Goal: Complete application form: Complete application form

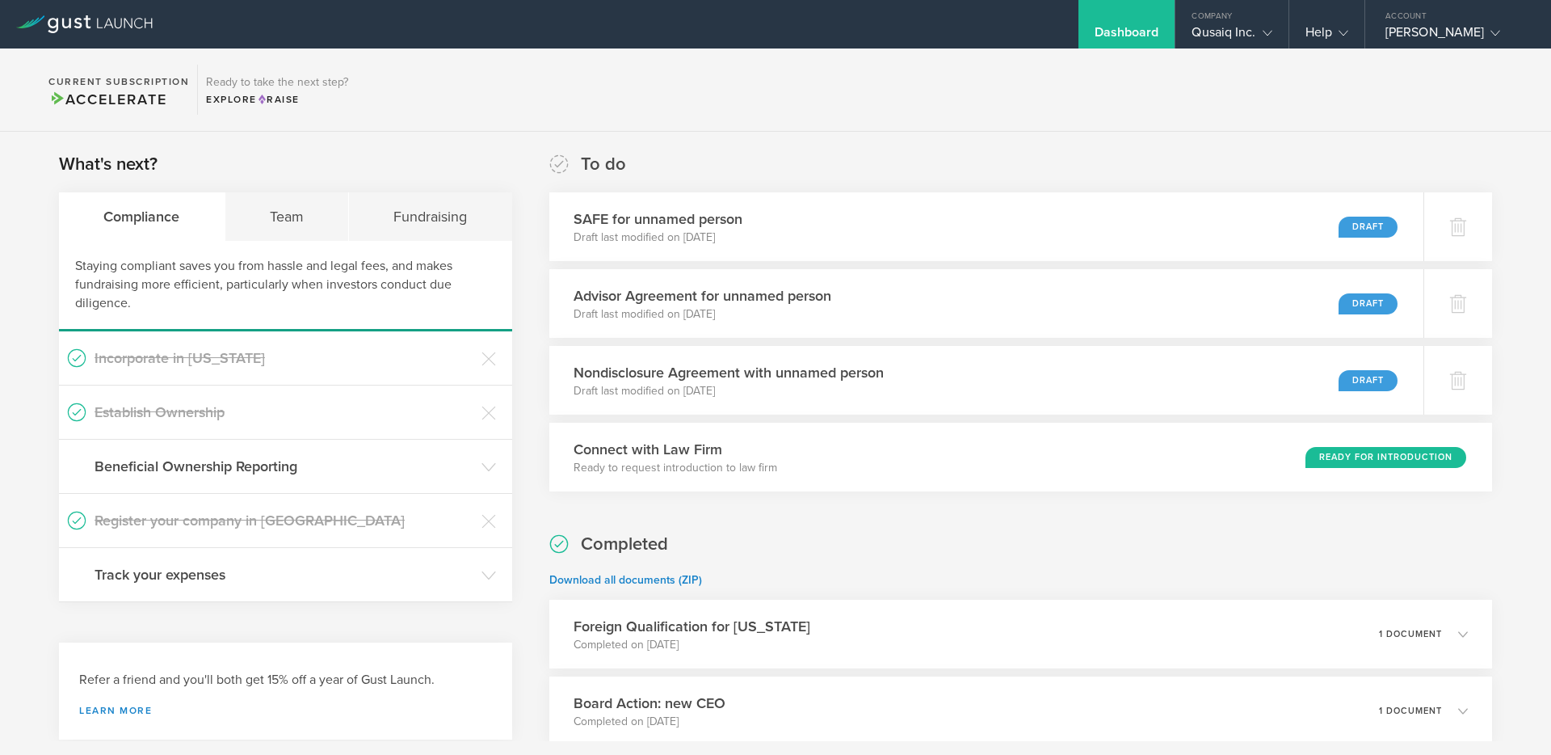
click at [688, 233] on p "Draft last modified on [DATE]" at bounding box center [651, 237] width 172 height 16
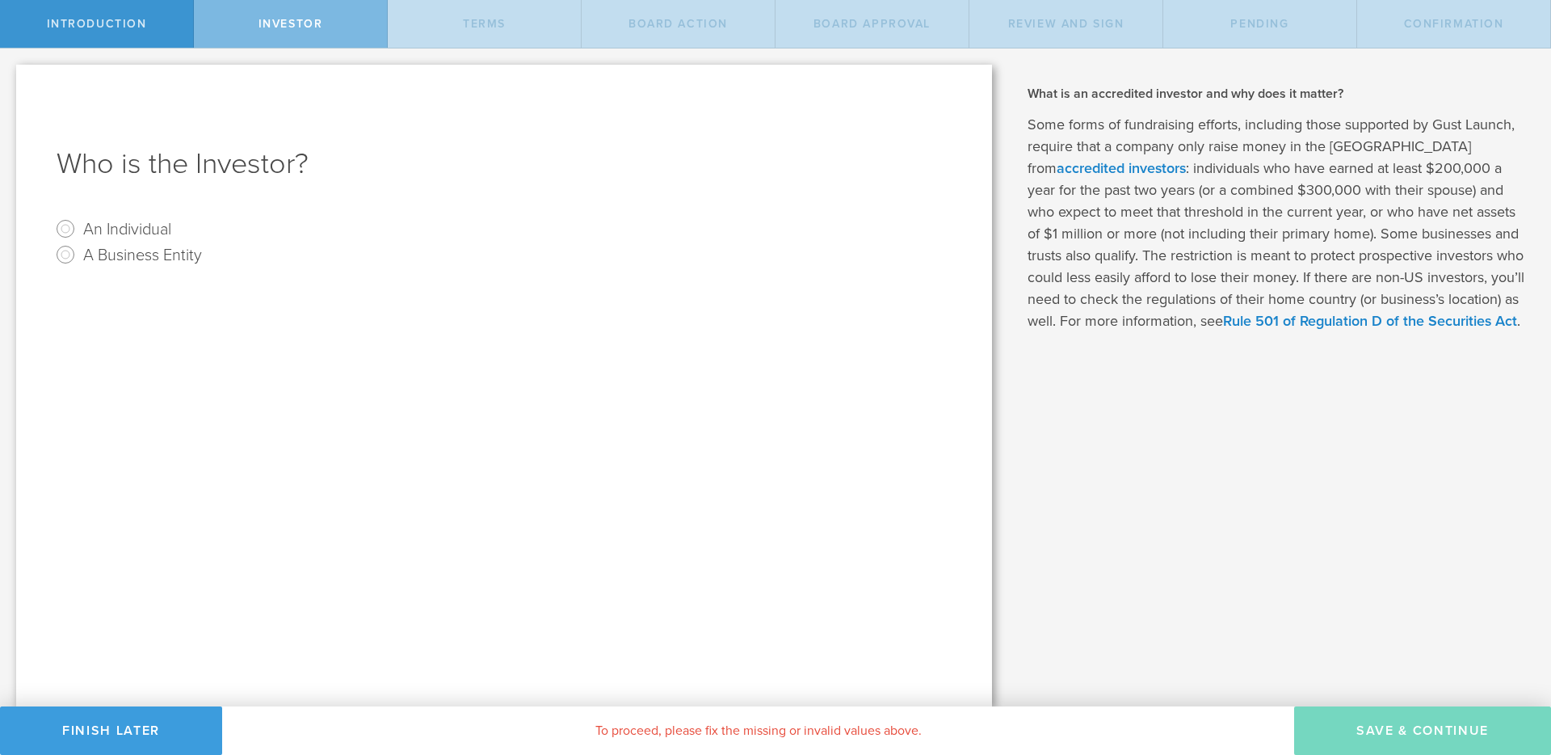
click at [128, 232] on label "An Individual" at bounding box center [127, 228] width 88 height 23
click at [78, 232] on input "An Individual" at bounding box center [66, 229] width 26 height 26
radio input "true"
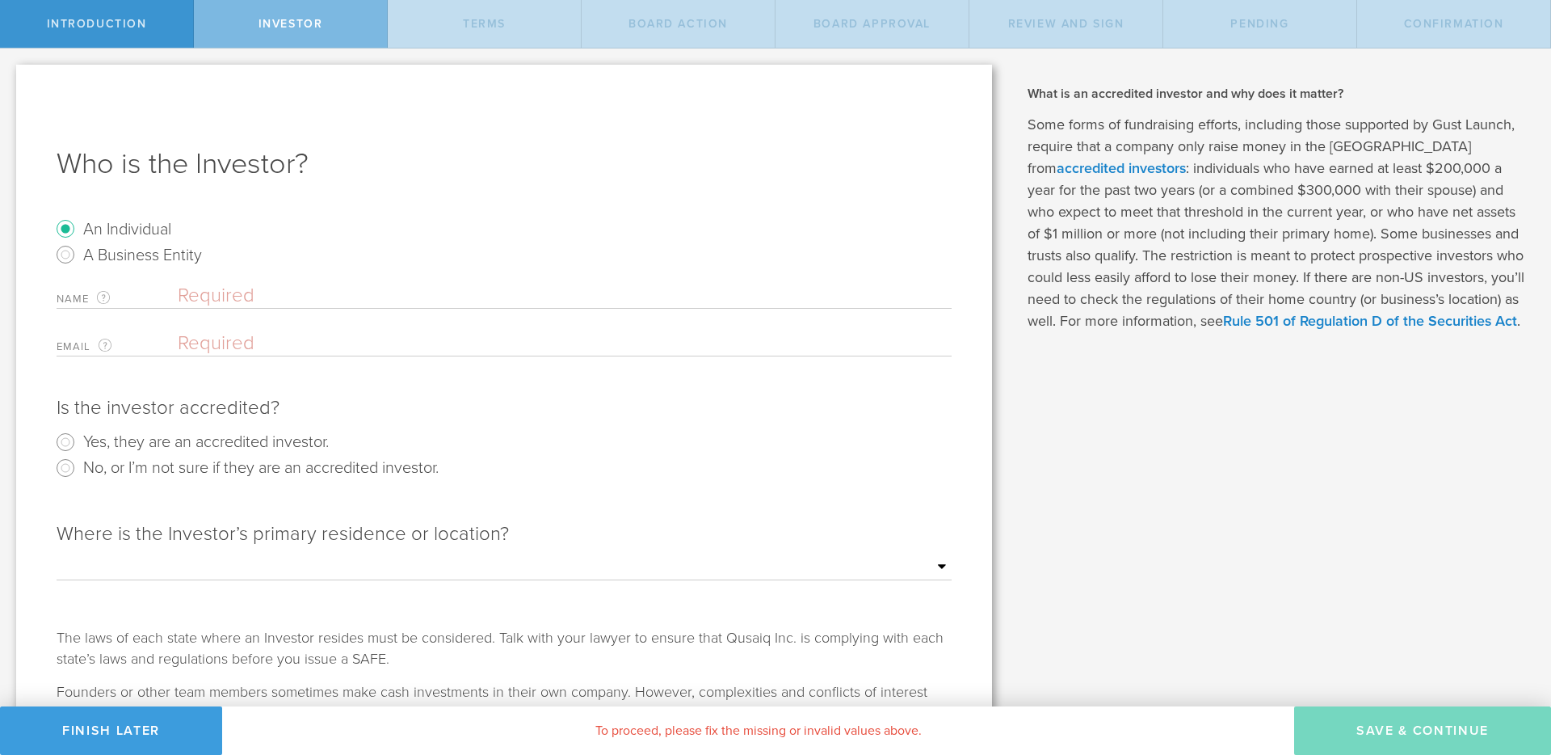
click at [220, 299] on input "text" at bounding box center [565, 296] width 774 height 24
type input "Stefan"
click at [199, 335] on input "email" at bounding box center [561, 343] width 766 height 24
type input "Jensen"
click at [74, 472] on input "No, or I’m not sure if they are an accredited investor." at bounding box center [66, 468] width 26 height 26
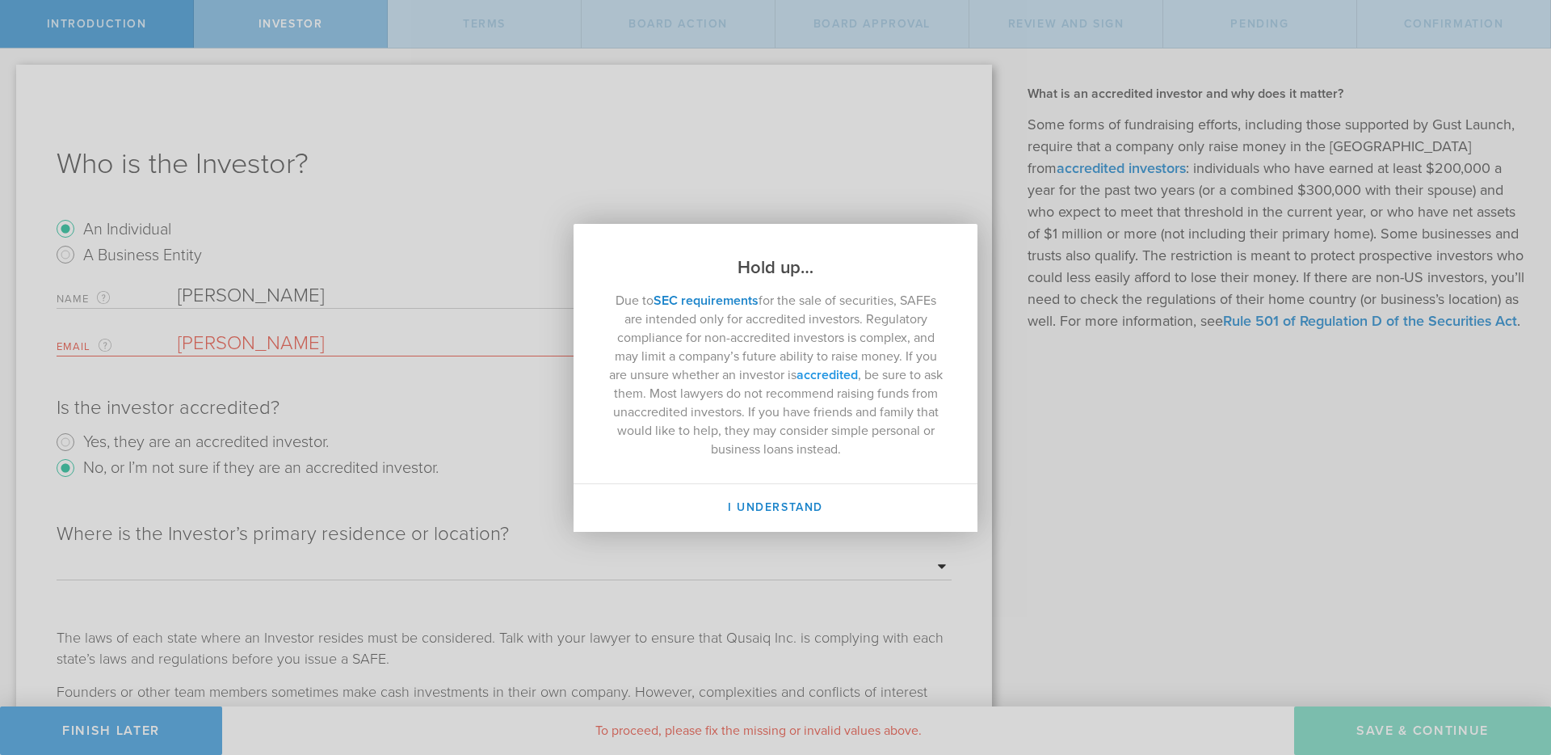
click at [827, 373] on link "accredited" at bounding box center [827, 375] width 61 height 16
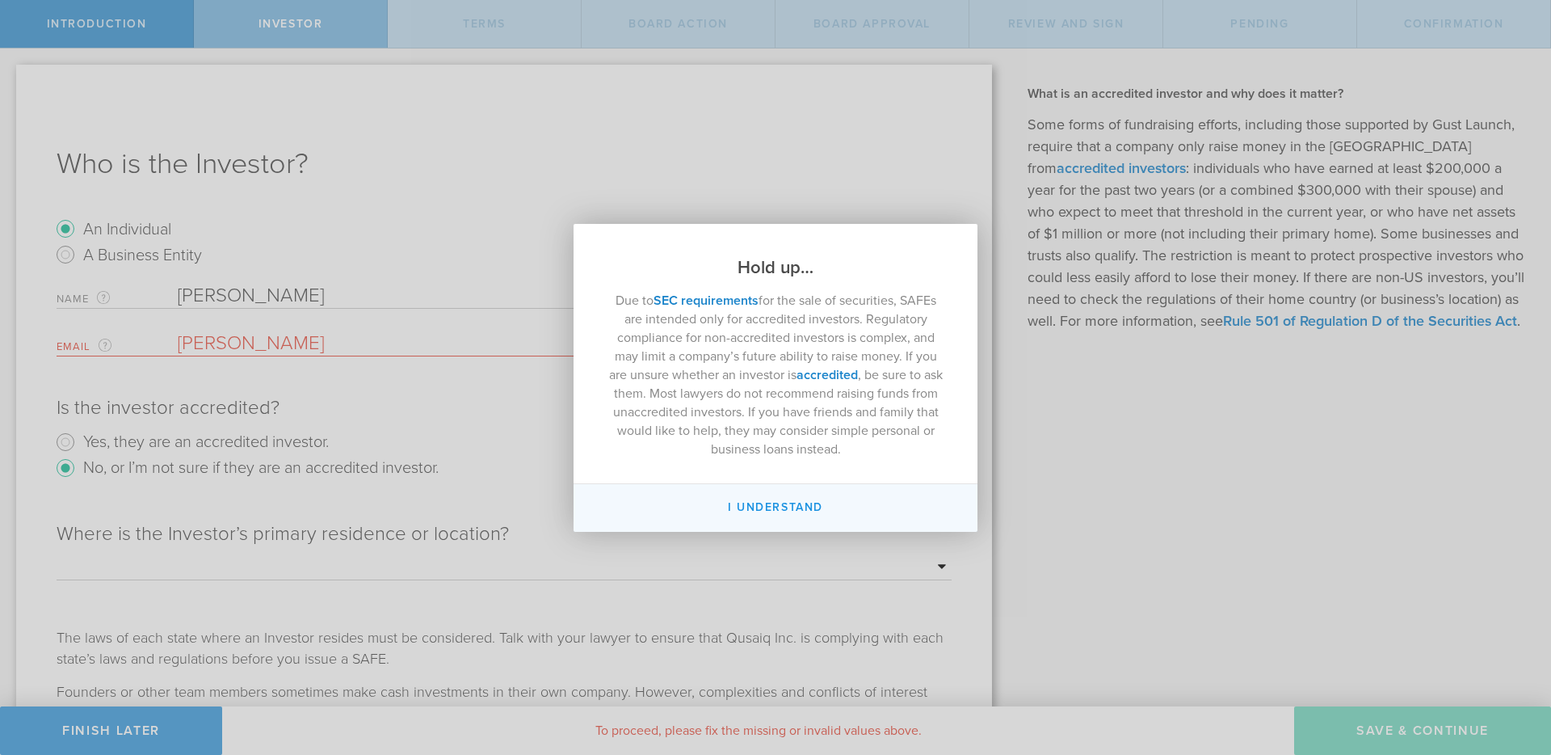
click at [806, 506] on button "I Understand" at bounding box center [776, 508] width 404 height 48
radio input "false"
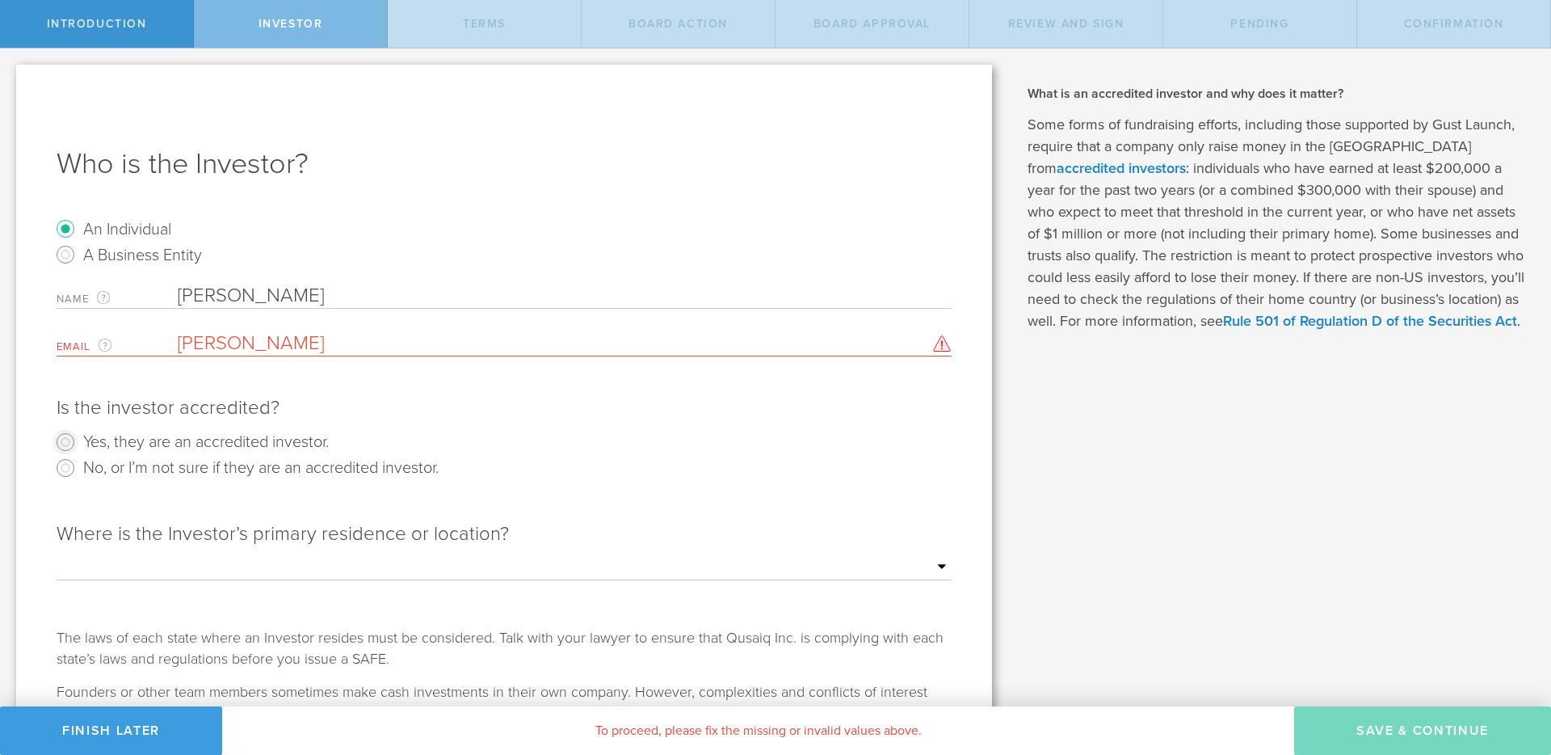
click at [68, 440] on input "Yes, they are an accredited investor." at bounding box center [66, 442] width 26 height 26
radio input "true"
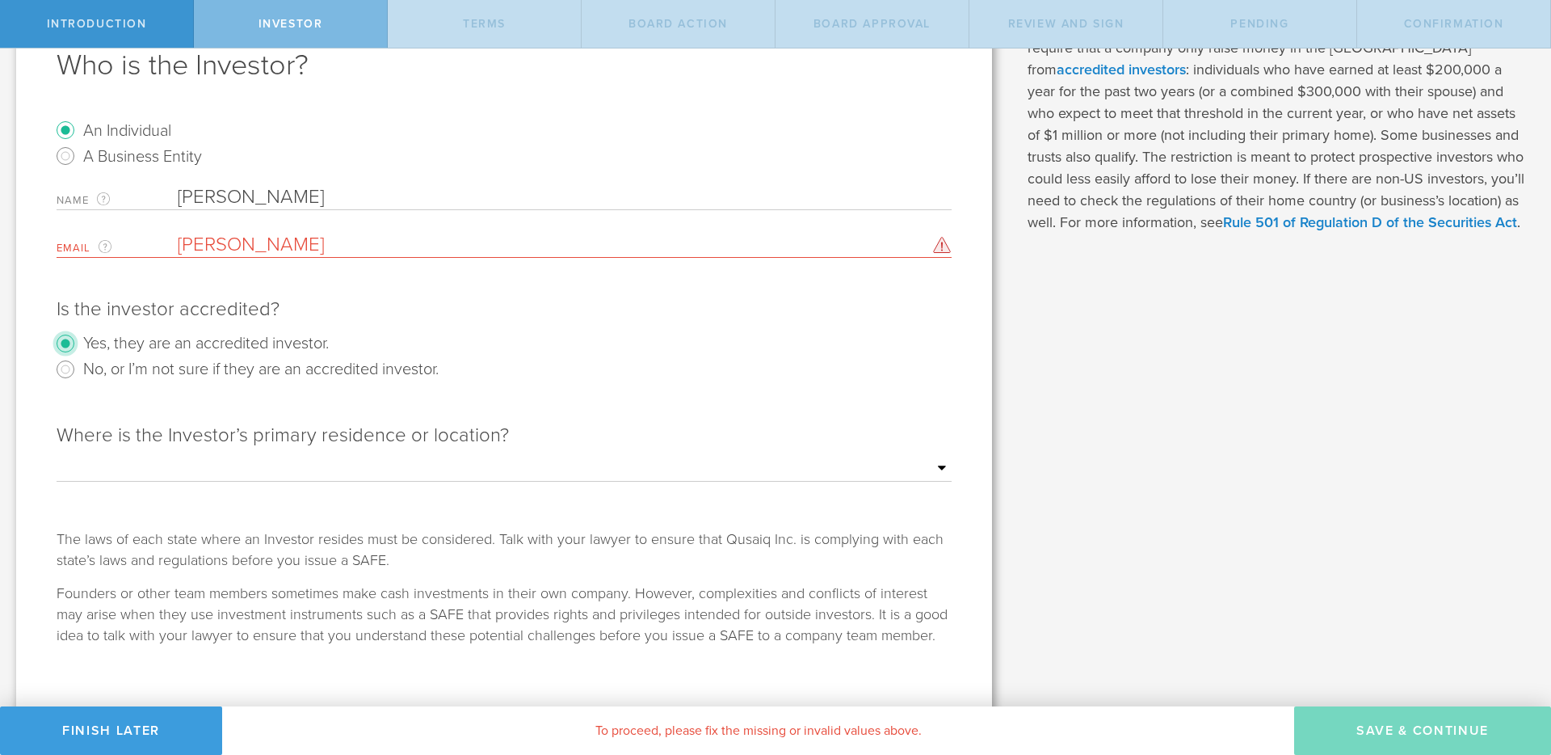
scroll to position [111, 0]
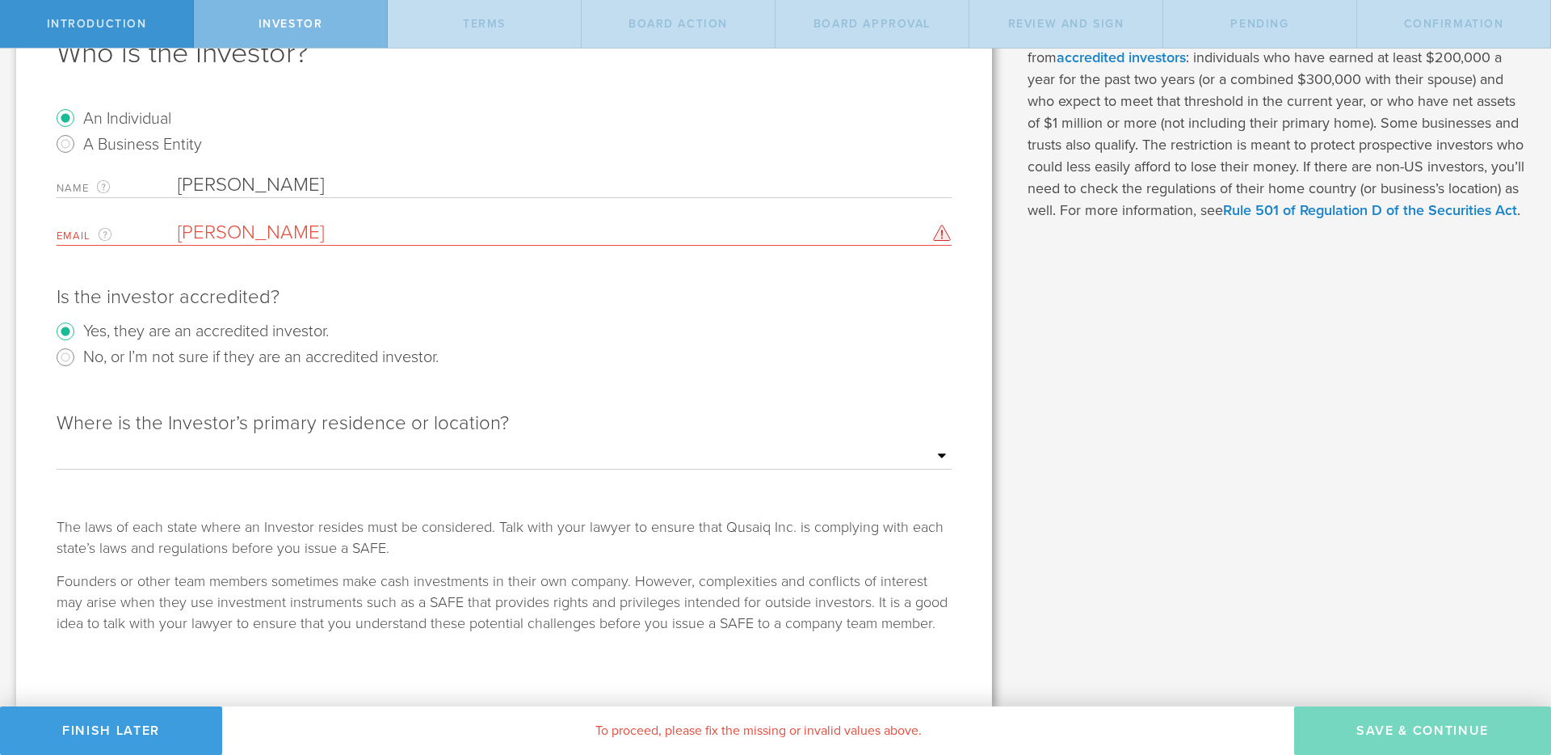
click at [424, 466] on select "Outside of the US Alabama Alaska Arizona Arkansas California Colorado Connectic…" at bounding box center [504, 456] width 895 height 24
select select "string:CA"
click at [57, 444] on select "Outside of the US Alabama Alaska Arizona Arkansas California Colorado Connectic…" at bounding box center [504, 456] width 895 height 24
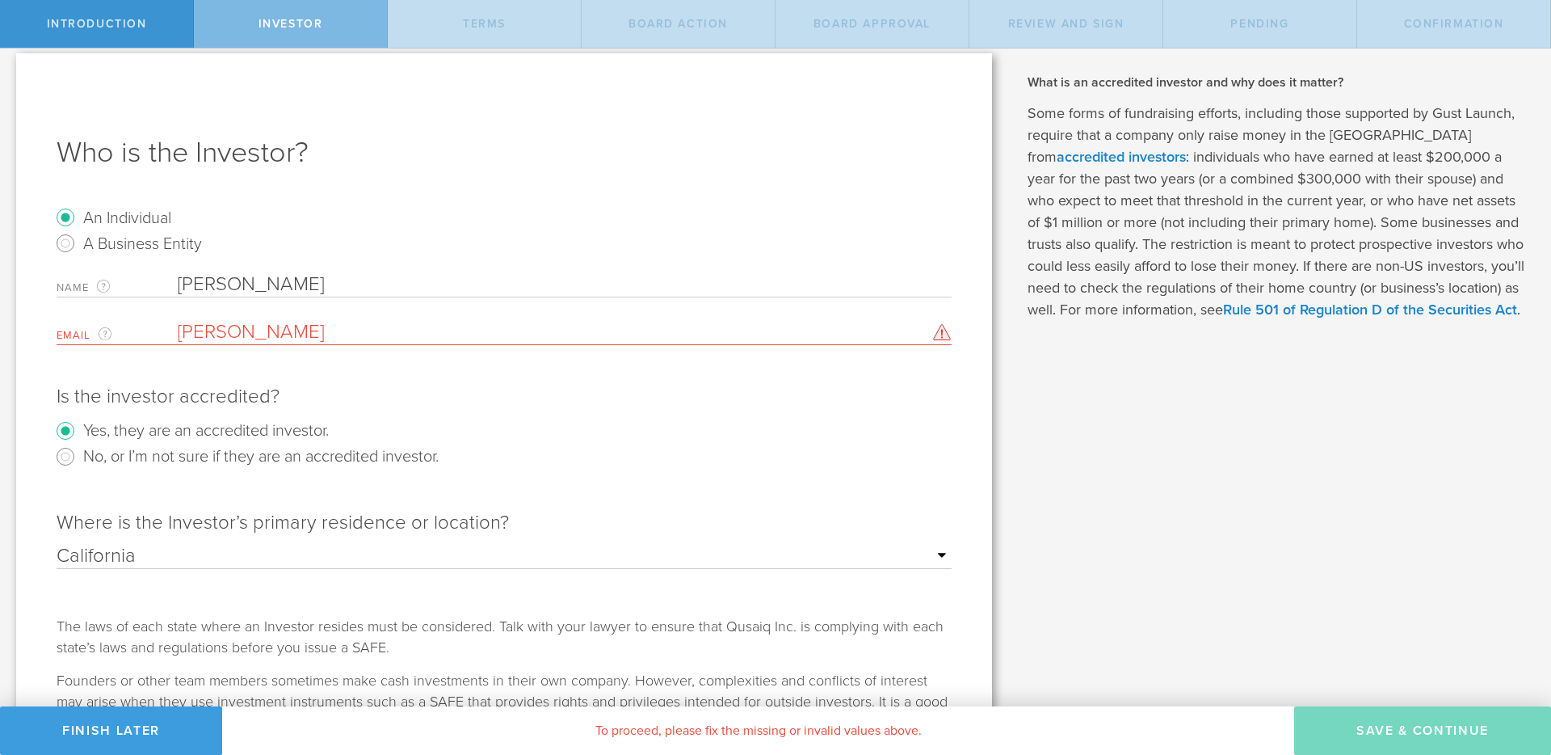
scroll to position [0, 0]
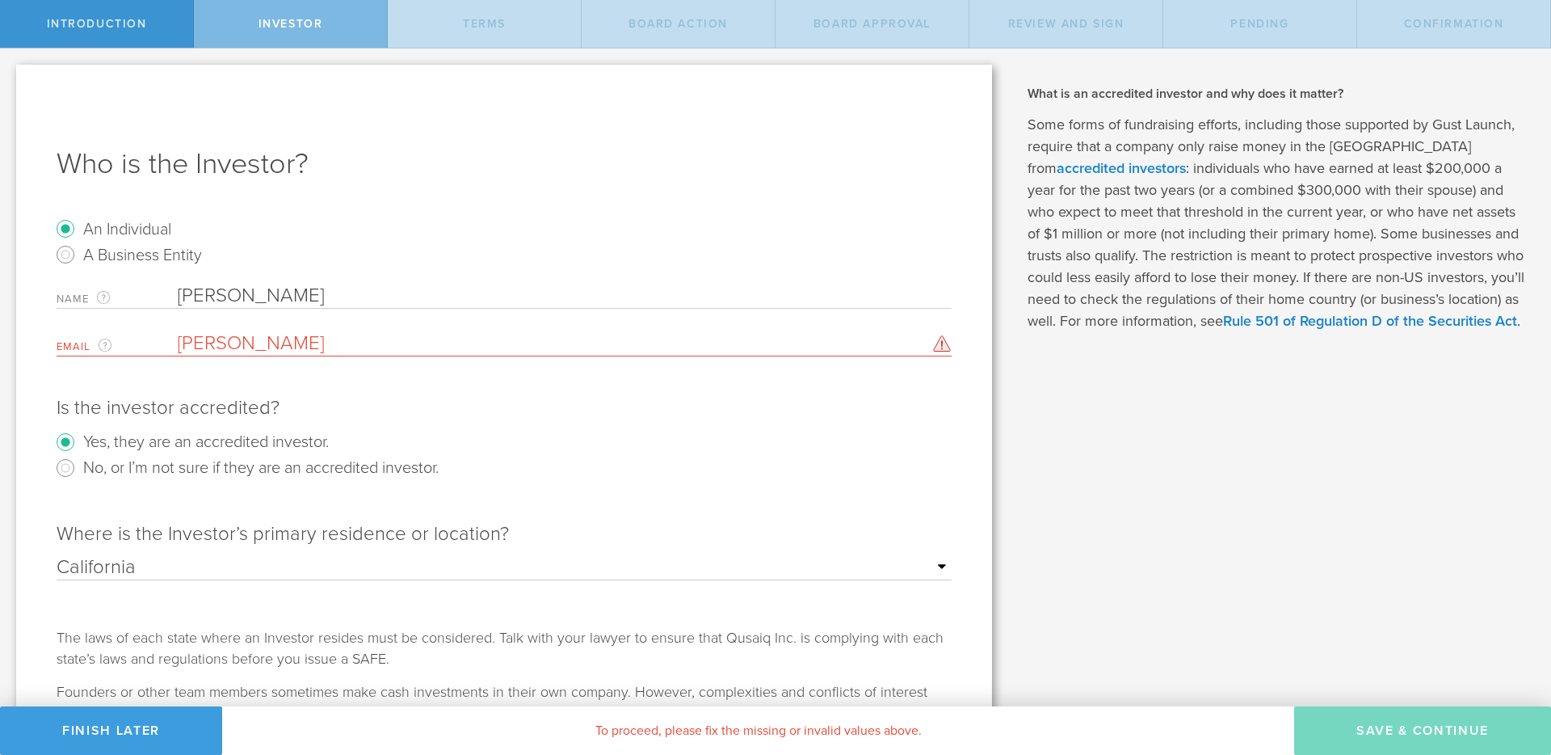
click at [312, 347] on input "Jensen" at bounding box center [561, 343] width 766 height 24
click at [248, 281] on form "An Individual A Business Entity Name The first and last name of the person that…" at bounding box center [504, 480] width 895 height 528
click at [262, 299] on input "Stefan" at bounding box center [565, 296] width 774 height 24
type input "Stefan Jensen"
click at [238, 346] on input "Jensen" at bounding box center [561, 343] width 766 height 24
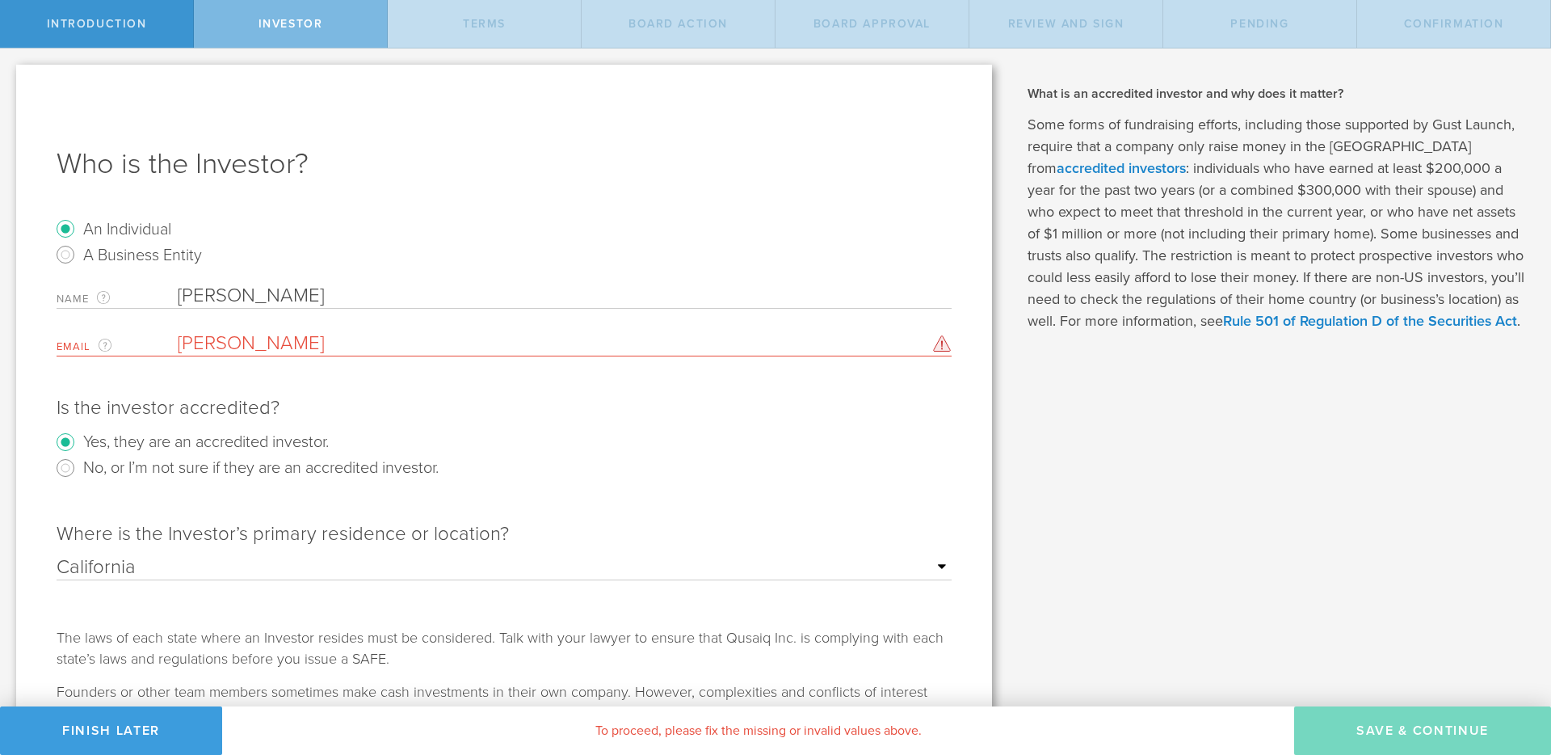
paste input "stefan@motionstrand.com"
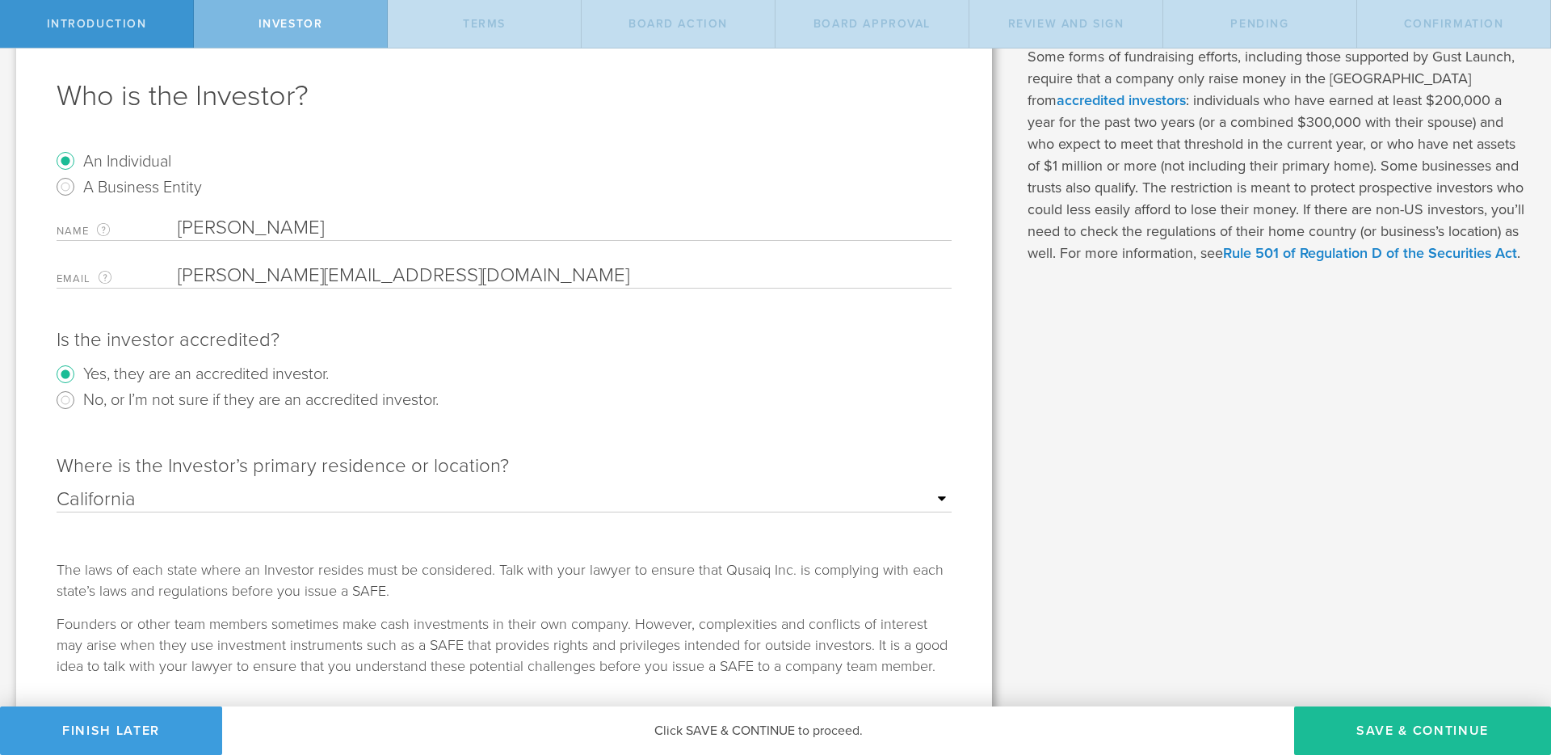
scroll to position [111, 0]
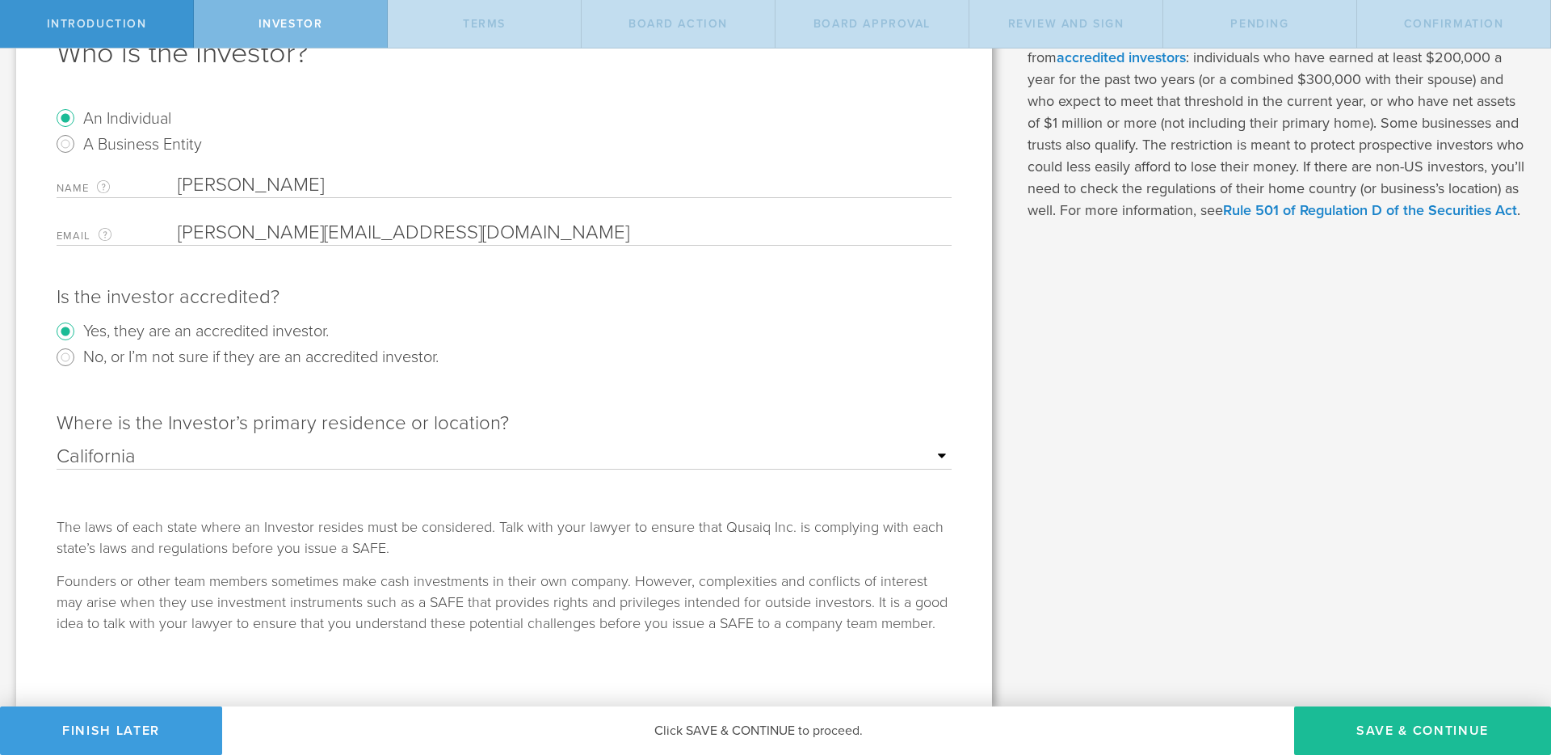
type input "stefan@motionstrand.com"
click at [744, 398] on div "Where is the Investor’s primary residence or location? Outside of the US Alabam…" at bounding box center [504, 455] width 895 height 122
click at [1398, 732] on button "Save & Continue" at bounding box center [1422, 730] width 257 height 48
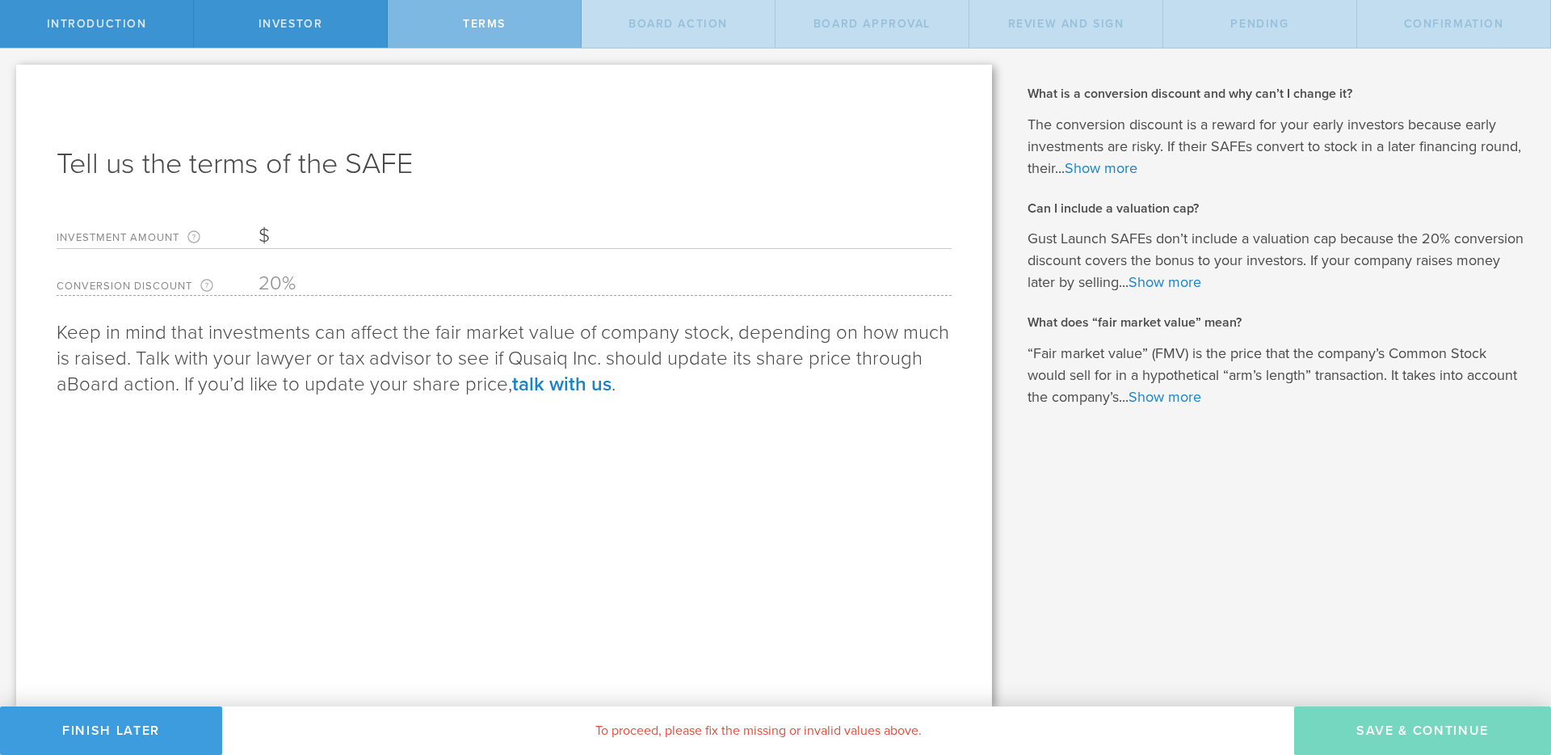
scroll to position [0, 0]
click at [297, 235] on input "Investment Amount The amount (in USD) that this investor is paying for the SAFE." at bounding box center [605, 236] width 693 height 24
click at [286, 230] on input "Investment Amount The amount (in USD) that this investor is paying for the SAFE." at bounding box center [605, 236] width 693 height 24
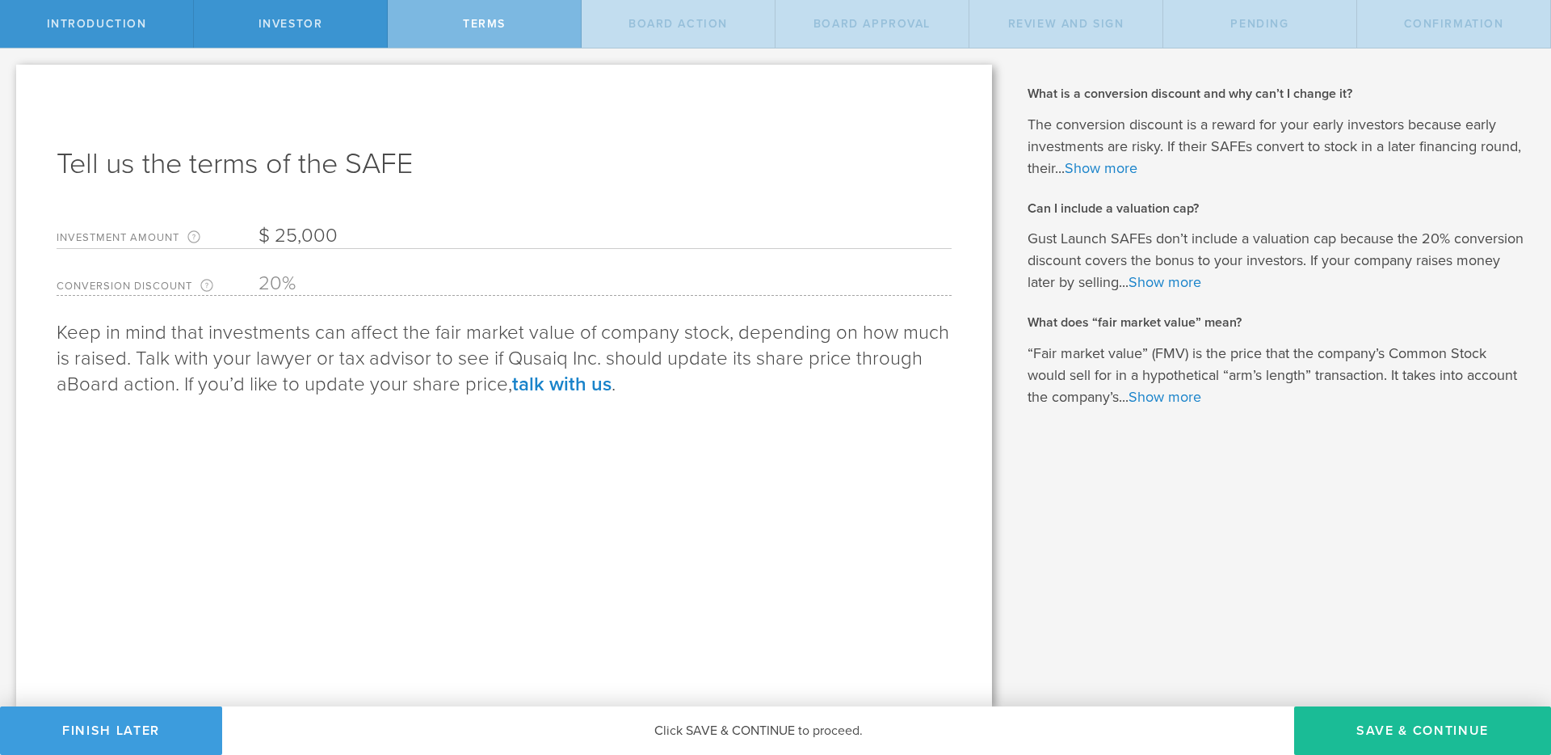
type input "25,000"
